Goal: Information Seeking & Learning: Understand process/instructions

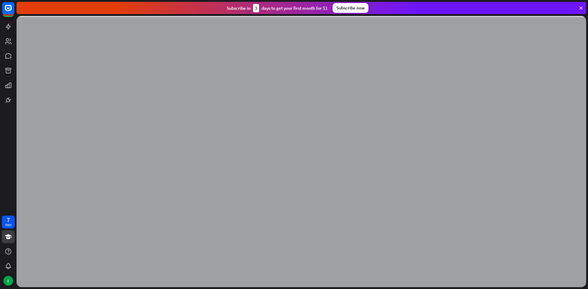
click at [582, 5] on div "Subscribe [DATE] to get your first month for $1 Subscribe now" at bounding box center [302, 8] width 570 height 12
click at [582, 6] on icon at bounding box center [581, 8] width 6 height 6
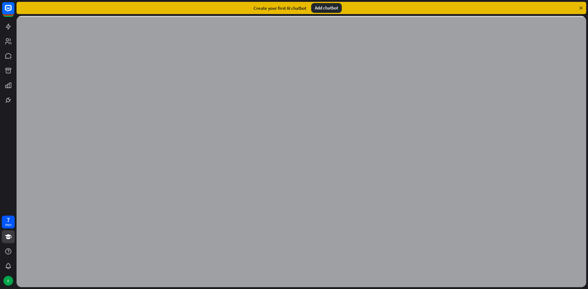
click at [315, 9] on div "Add chatbot" at bounding box center [326, 8] width 31 height 10
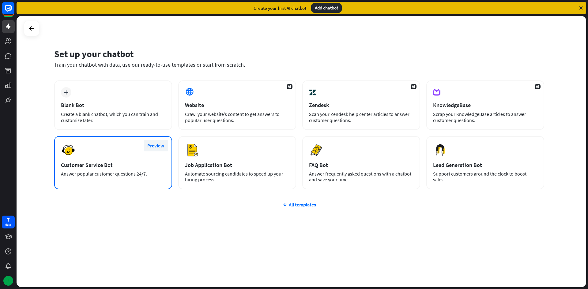
click at [151, 146] on button "Preview" at bounding box center [156, 145] width 25 height 11
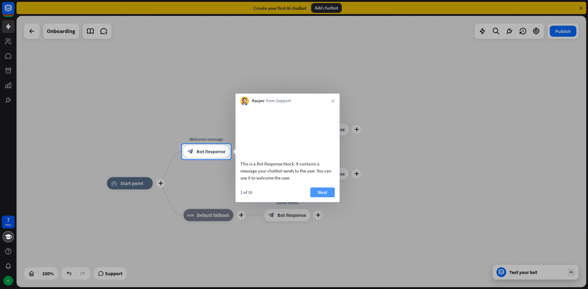
click at [320, 196] on button "Next" at bounding box center [322, 193] width 25 height 10
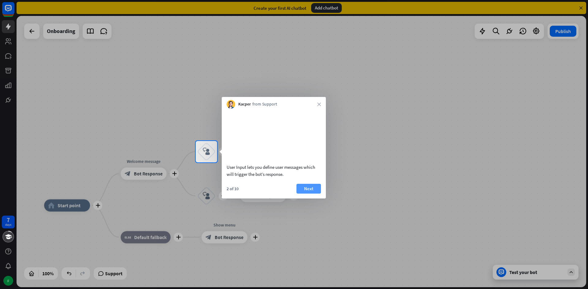
click at [316, 194] on button "Next" at bounding box center [309, 189] width 25 height 10
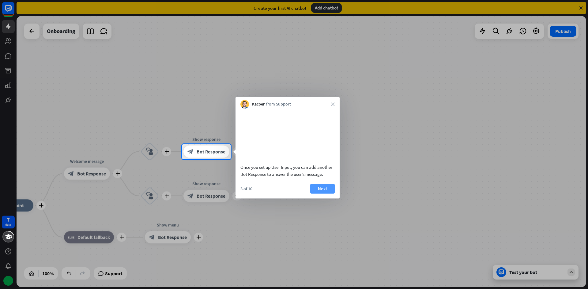
click at [317, 194] on button "Next" at bounding box center [322, 189] width 25 height 10
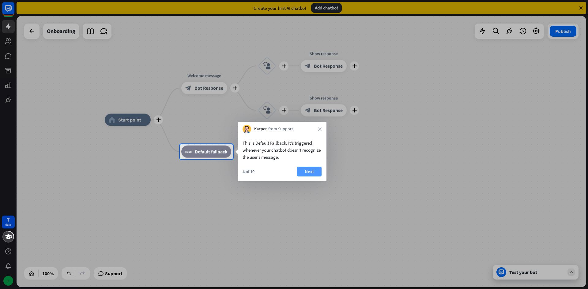
click at [310, 171] on button "Next" at bounding box center [309, 172] width 25 height 10
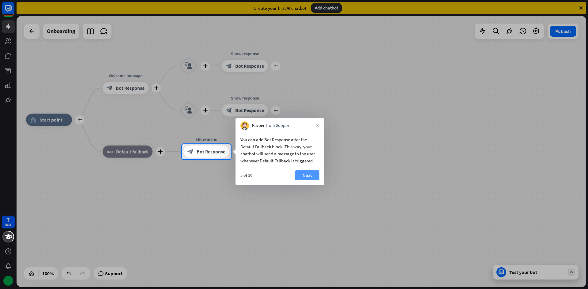
click at [316, 174] on button "Next" at bounding box center [307, 176] width 25 height 10
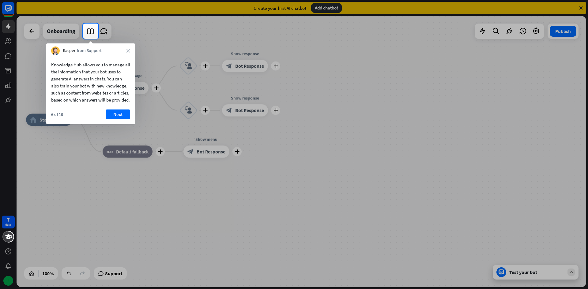
click at [104, 120] on div "6 of 10 Next" at bounding box center [90, 117] width 89 height 15
click at [111, 119] on button "Next" at bounding box center [118, 115] width 25 height 10
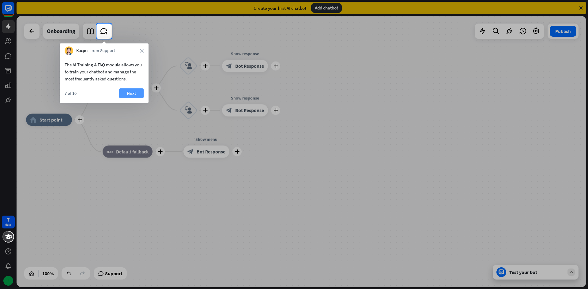
click at [122, 96] on button "Next" at bounding box center [131, 94] width 25 height 10
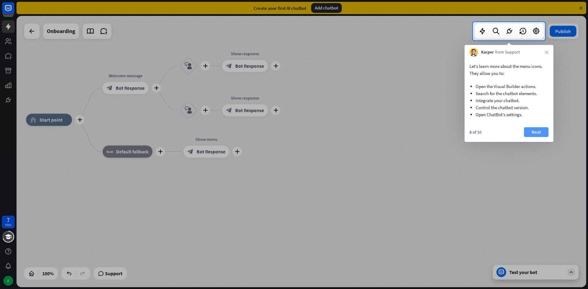
click at [526, 133] on button "Next" at bounding box center [536, 132] width 25 height 10
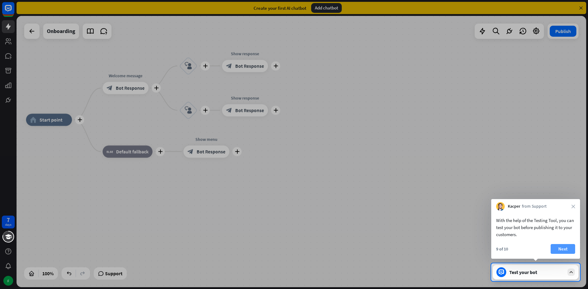
click at [566, 248] on button "Next" at bounding box center [563, 249] width 25 height 10
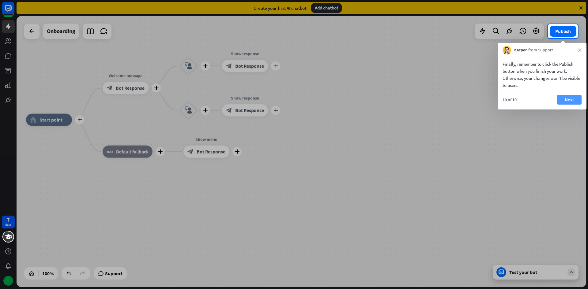
click at [559, 99] on button "Next" at bounding box center [569, 100] width 25 height 10
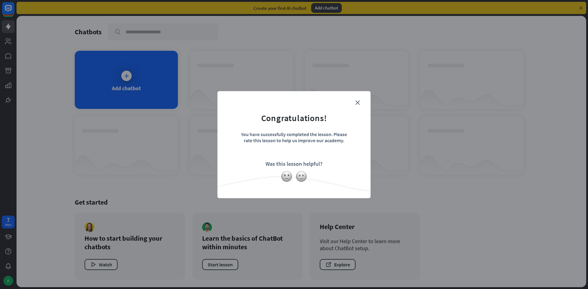
click at [362, 104] on form "Congratulations! You have successfully completed the lesson. Please rate this l…" at bounding box center [294, 135] width 138 height 73
click at [359, 104] on icon "close" at bounding box center [357, 102] width 5 height 5
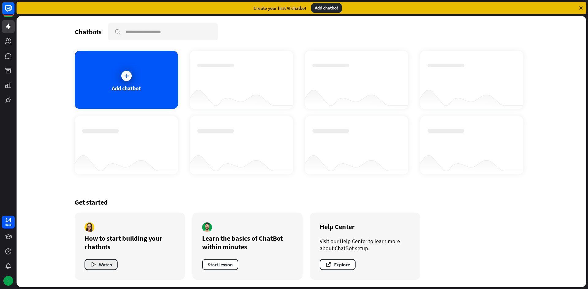
click at [106, 265] on button "Watch" at bounding box center [101, 264] width 33 height 11
